Goal: Information Seeking & Learning: Find specific fact

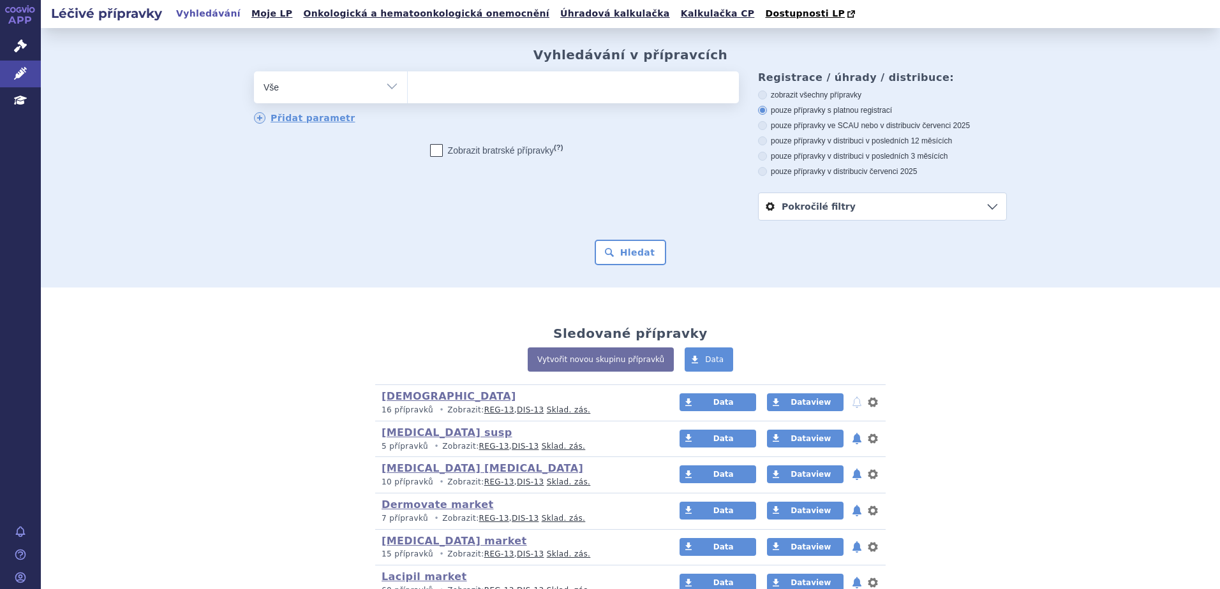
click at [436, 83] on ul at bounding box center [573, 84] width 331 height 27
click at [408, 83] on select at bounding box center [407, 87] width 1 height 32
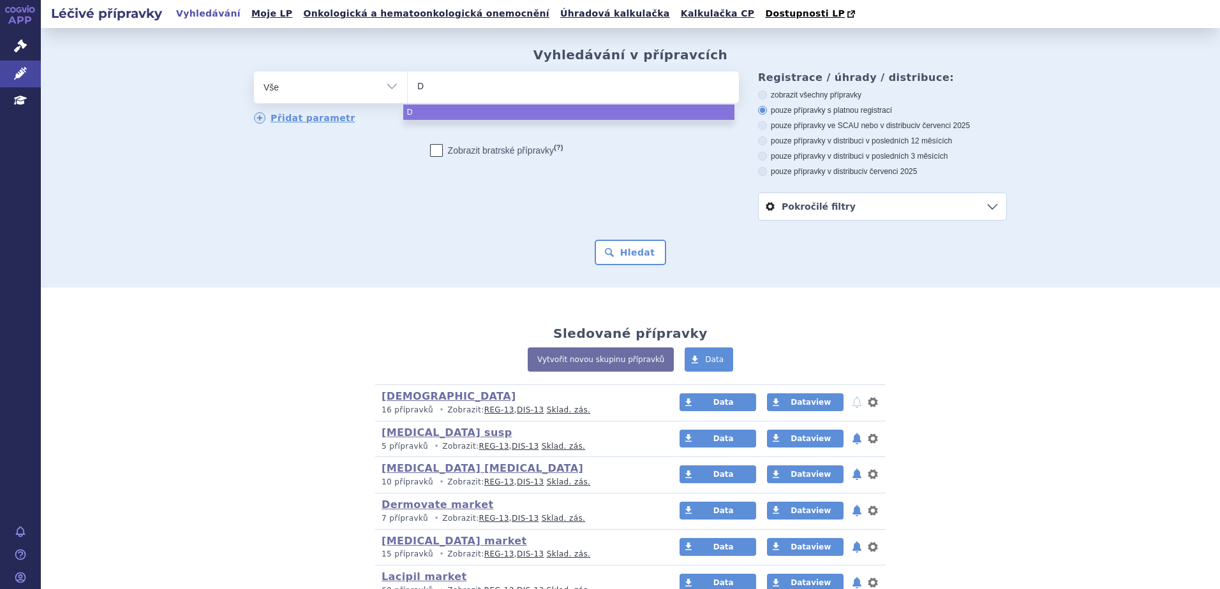
type input "DU"
type input "DUO"
type input "DUOD"
type input "DUODA"
type input "DUODART"
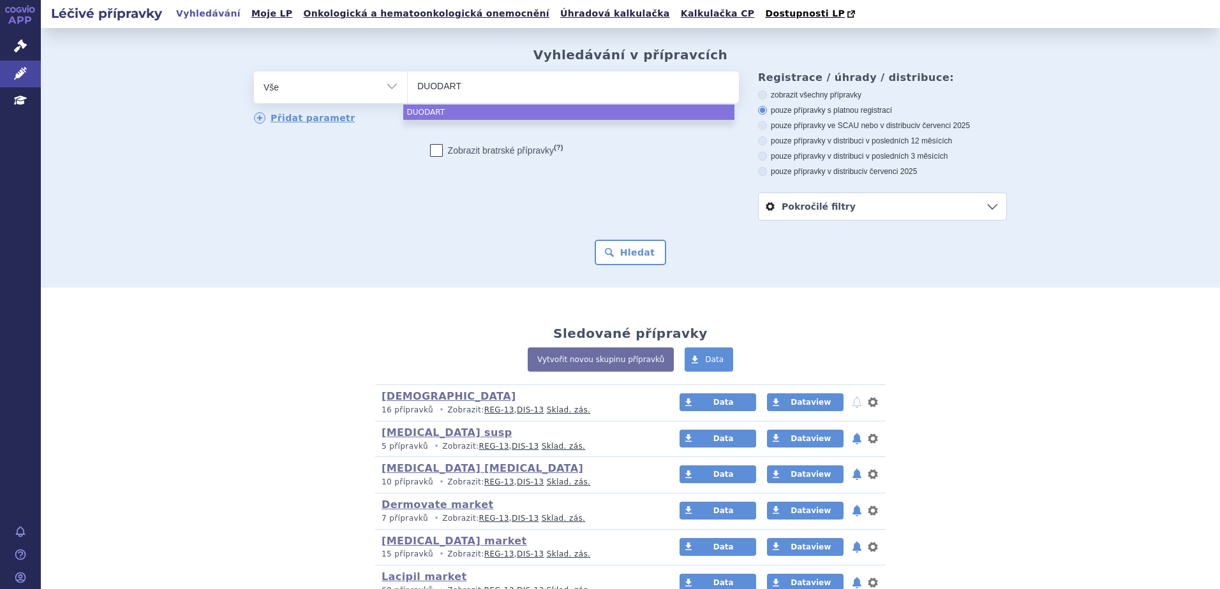
select select "DUODART"
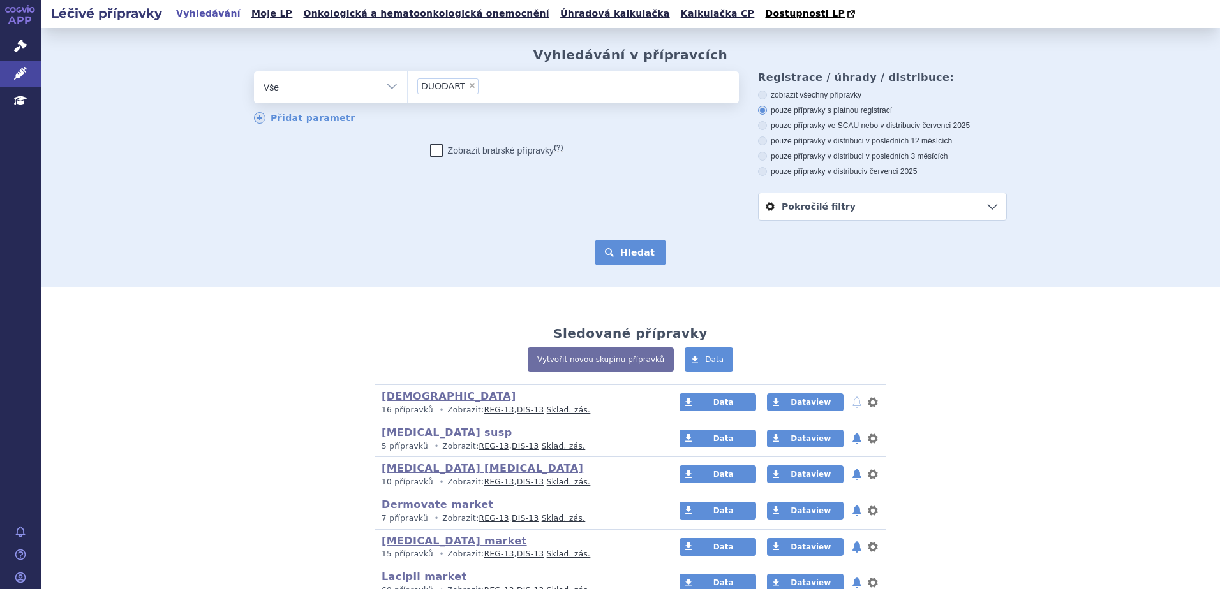
click at [627, 259] on button "Hledat" at bounding box center [631, 253] width 72 height 26
